Goal: Information Seeking & Learning: Learn about a topic

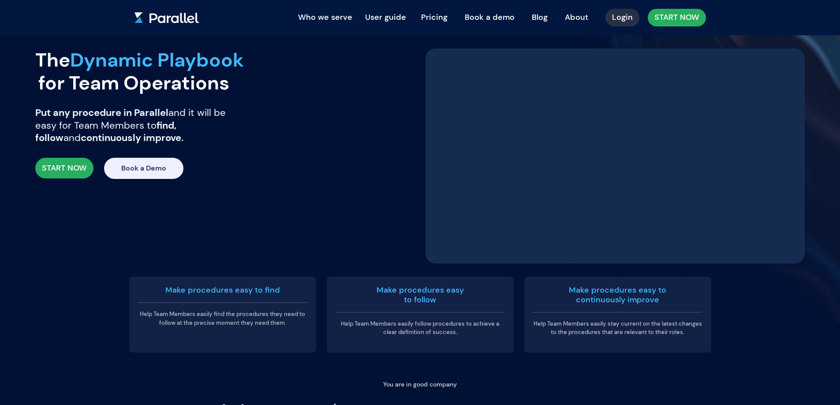
click at [586, 22] on link "About" at bounding box center [576, 16] width 37 height 19
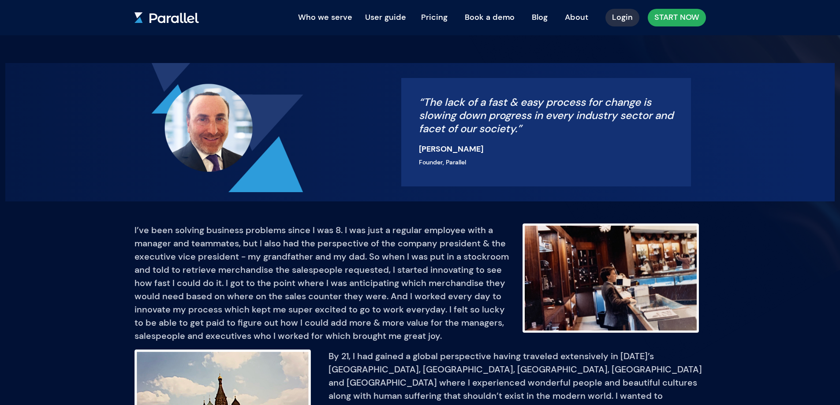
scroll to position [53, 0]
click at [414, 145] on div "“The lack of a fast & easy process for change is slowing down progress in every…" at bounding box center [546, 132] width 290 height 108
drag, startPoint x: 412, startPoint y: 145, endPoint x: 458, endPoint y: 145, distance: 46.3
click at [458, 145] on div "“The lack of a fast & easy process for change is slowing down progress in every…" at bounding box center [546, 132] width 290 height 108
copy h5 "Doug Bell"
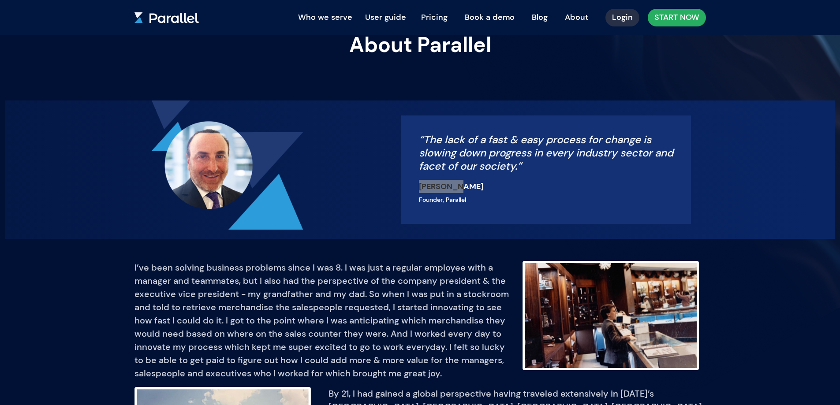
scroll to position [0, 0]
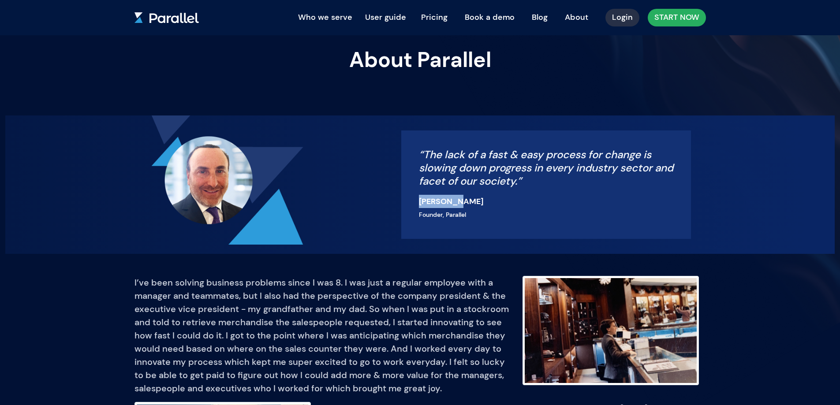
click at [578, 18] on link "About" at bounding box center [576, 16] width 37 height 19
